Goal: Transaction & Acquisition: Download file/media

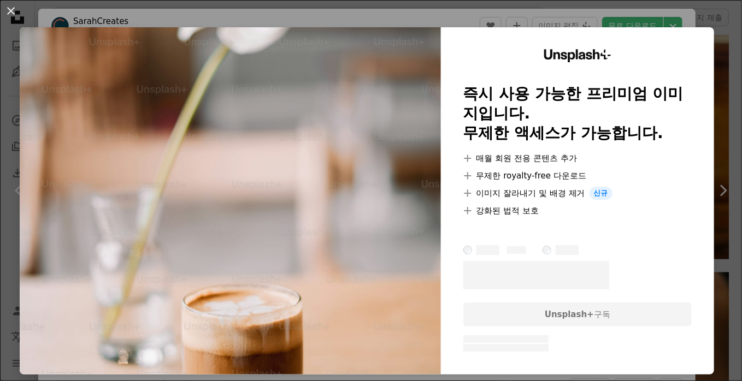
scroll to position [3114, 0]
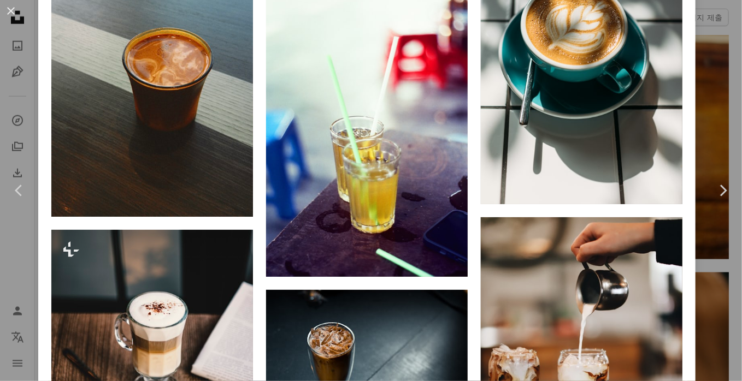
scroll to position [12674, 0]
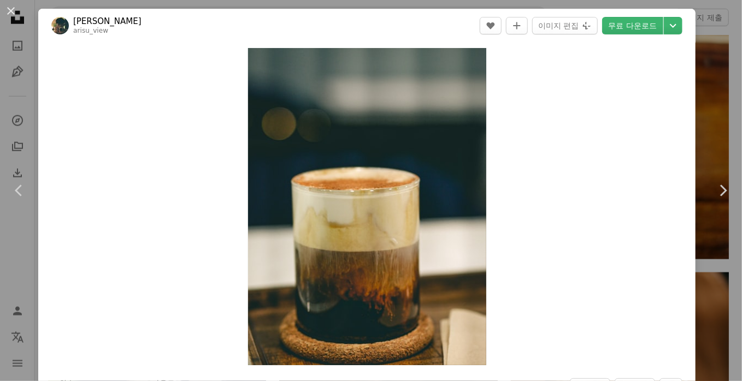
click at [675, 26] on header "Lee Soo hyun arisu_view A heart A plus sign 이미지 편집 Plus sign for Unsplash+ 무료 다…" at bounding box center [366, 26] width 657 height 34
click at [667, 31] on icon "Chevron down" at bounding box center [672, 25] width 17 height 13
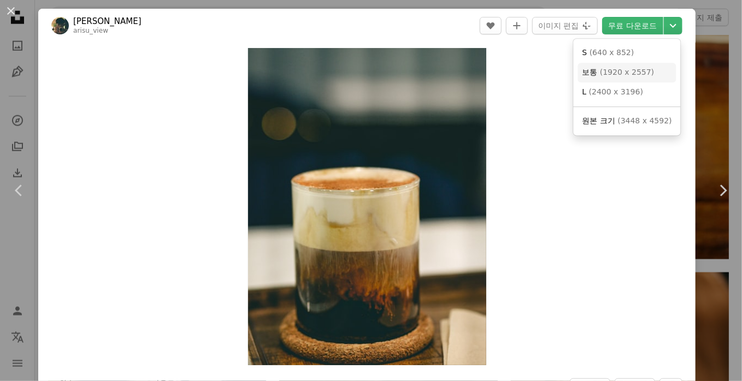
click at [621, 76] on span "( 1920 x 2557 )" at bounding box center [627, 72] width 54 height 9
